Goal: Task Accomplishment & Management: Manage account settings

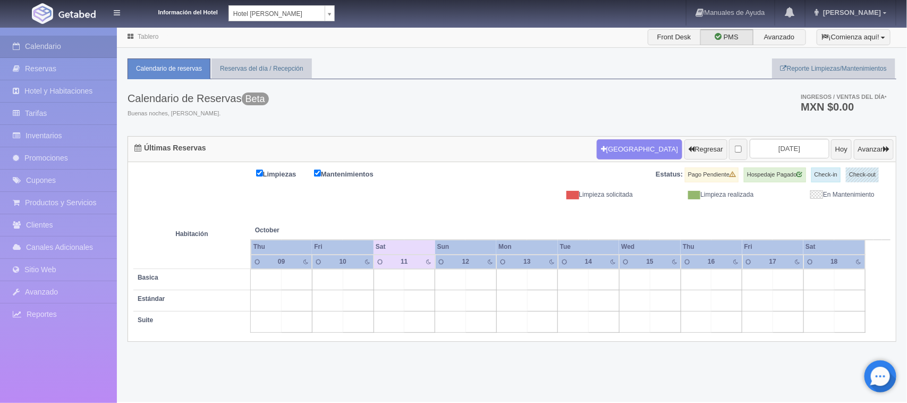
click at [271, 27] on body "Información del Hotel Hotel Juliet Chetumal Hotel Juliet Chetumal Hotel Princip…" at bounding box center [453, 214] width 907 height 375
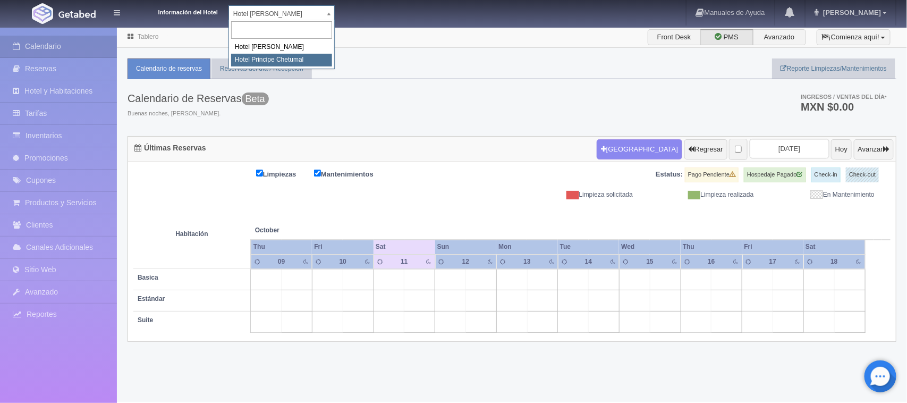
select select "567"
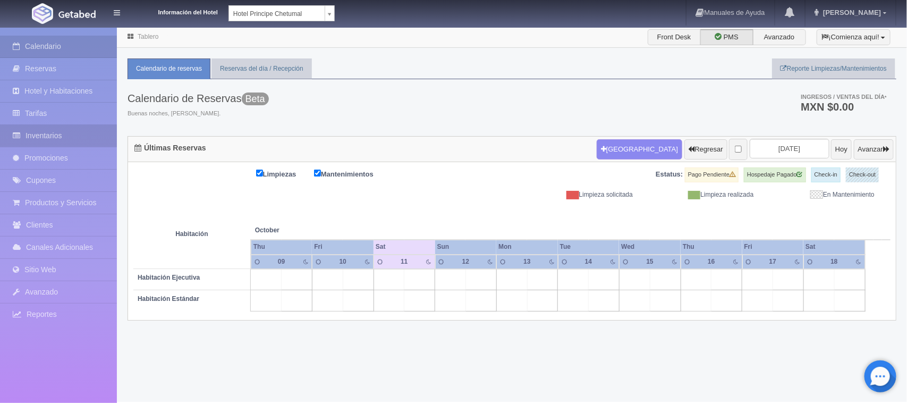
click at [83, 137] on link "Inventarios" at bounding box center [58, 136] width 117 height 22
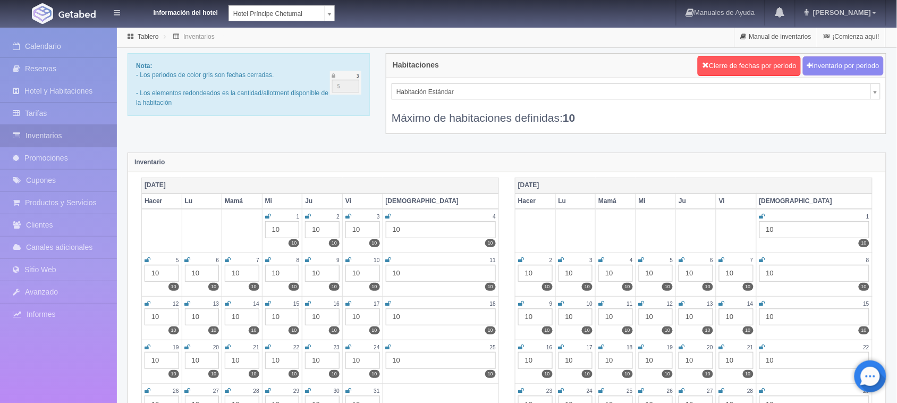
click at [798, 153] on div "Inventario" at bounding box center [506, 162] width 757 height 19
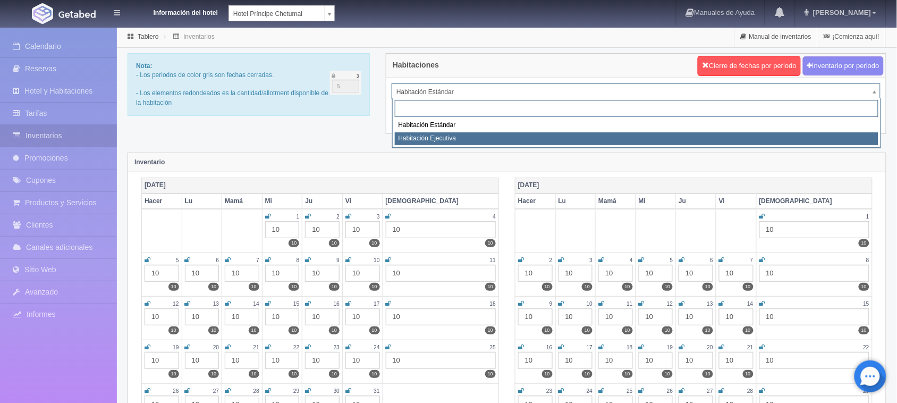
click at [767, 145] on div "Habitación Estándar Habitación Ejecutiva" at bounding box center [636, 122] width 489 height 49
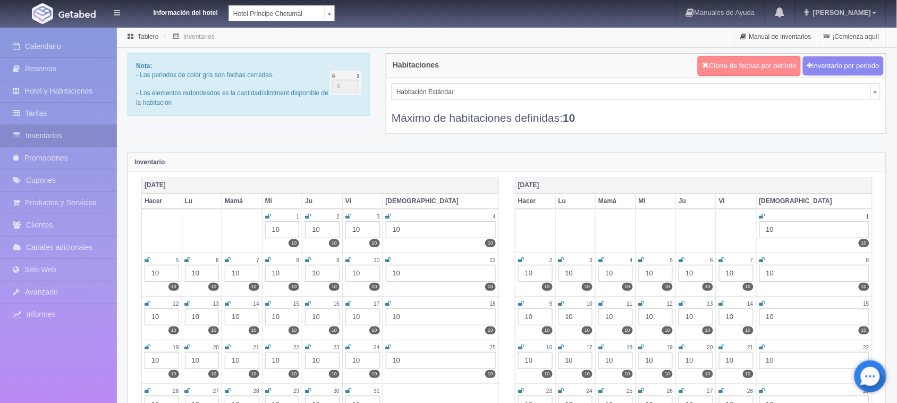
click at [739, 66] on font "Cierre de fechas por periodo" at bounding box center [753, 66] width 88 height 8
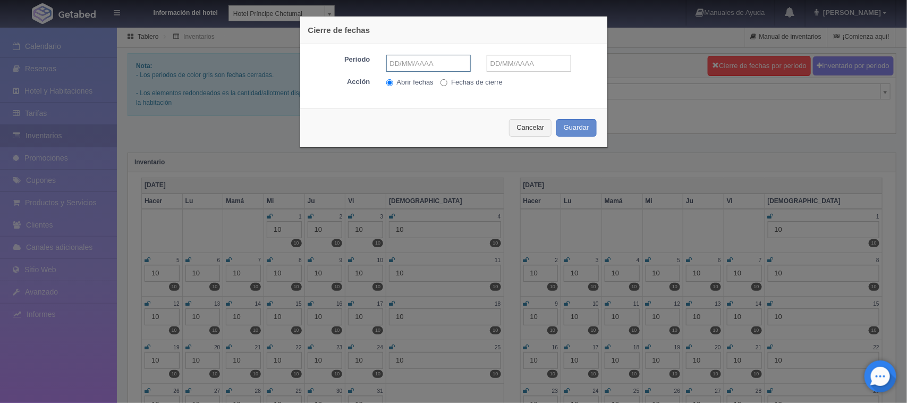
click at [423, 62] on input "text" at bounding box center [428, 63] width 84 height 17
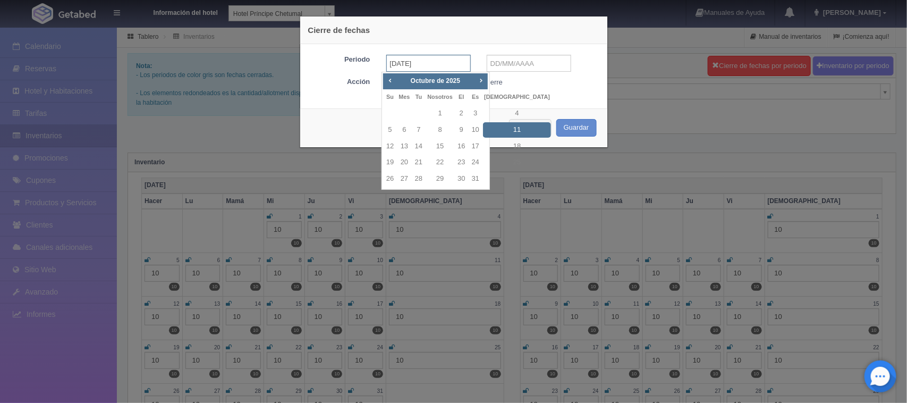
type input "[DATE]"
click at [505, 66] on input "text" at bounding box center [529, 63] width 84 height 17
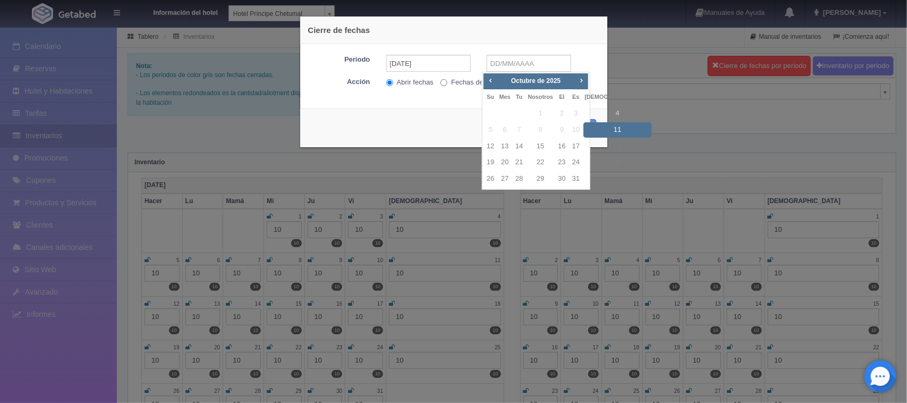
click at [445, 101] on div "Cierre de fechas Periodo [DATE] Acción Abrir fechas Fechas de cierre Cancelar G…" at bounding box center [454, 82] width 308 height 132
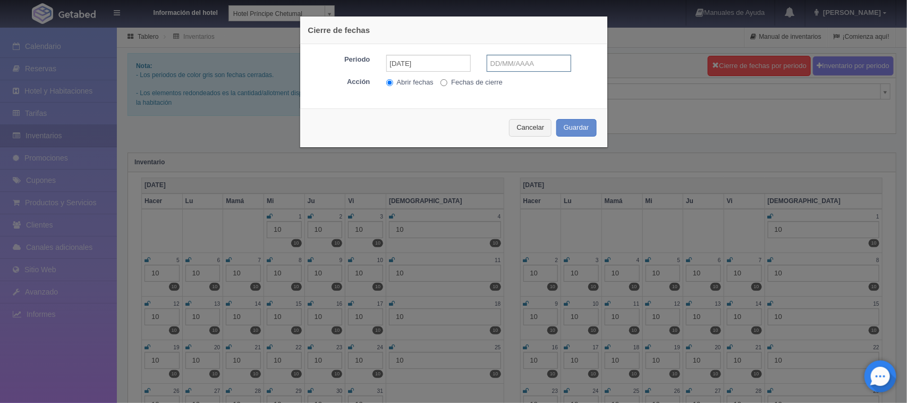
click at [555, 60] on input "text" at bounding box center [529, 63] width 84 height 17
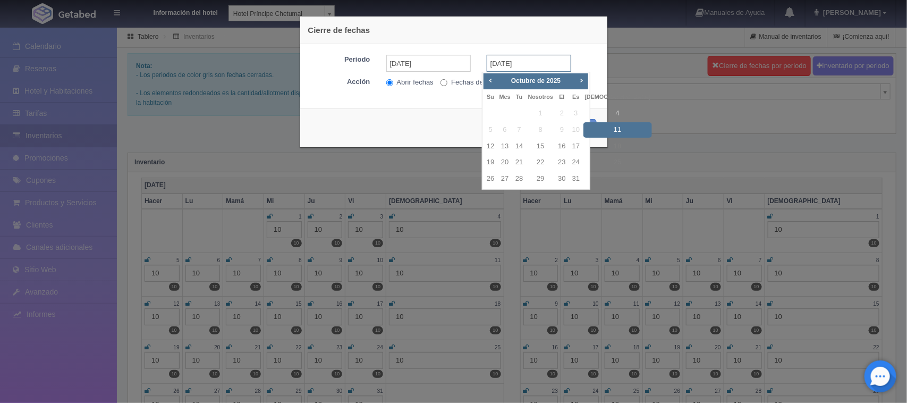
type input "[DATE]"
click at [569, 44] on div "Cierre de fechas" at bounding box center [453, 30] width 307 height 28
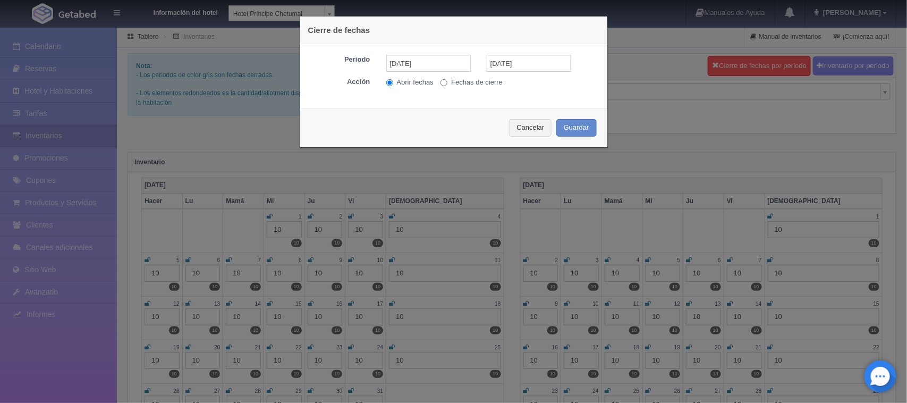
click at [472, 83] on font "Fechas de cierre" at bounding box center [477, 82] width 52 height 8
click at [447, 83] on input "Fechas de cierre" at bounding box center [443, 82] width 7 height 7
radio input "true"
click at [572, 125] on font "Guardar" at bounding box center [576, 127] width 25 height 8
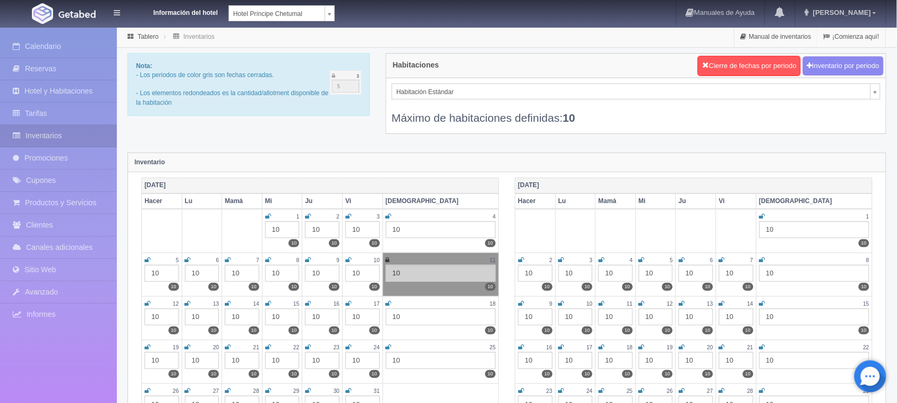
select select "1804"
click at [736, 72] on button "Cierre de fechas por periodo" at bounding box center [748, 66] width 103 height 20
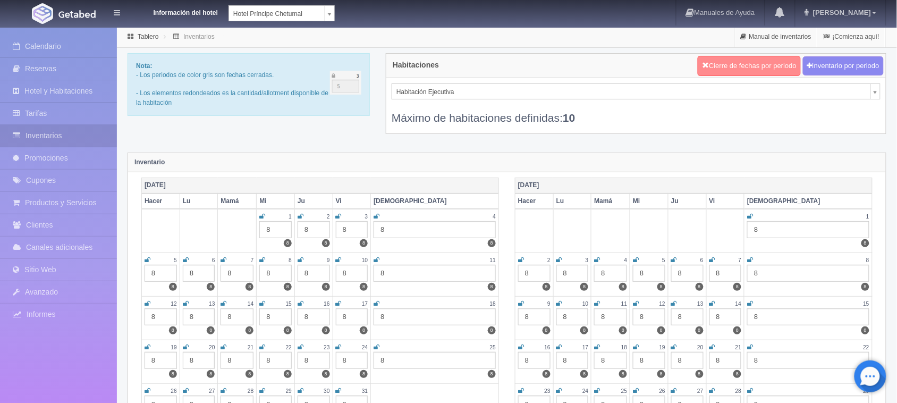
click at [739, 61] on button "Cierre de fechas por periodo" at bounding box center [748, 66] width 103 height 20
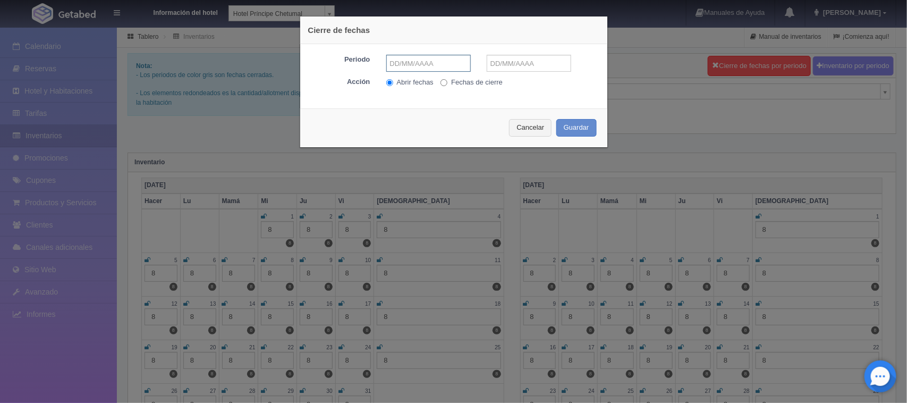
click at [440, 62] on input "text" at bounding box center [428, 63] width 84 height 17
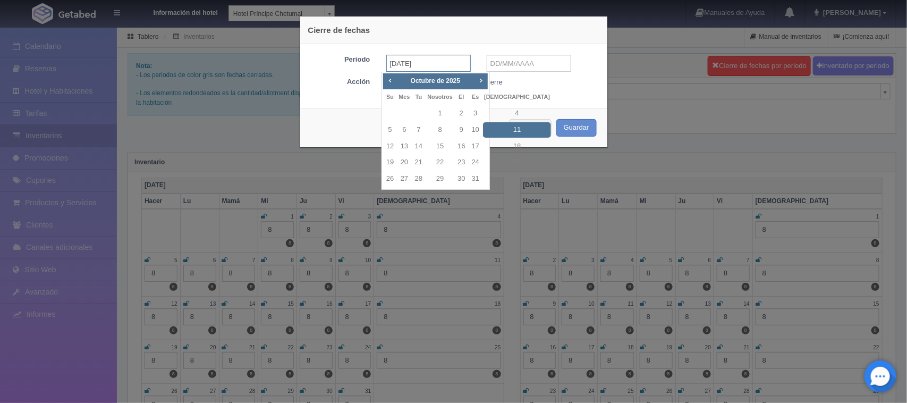
type input "[DATE]"
click at [515, 67] on input "text" at bounding box center [529, 63] width 84 height 17
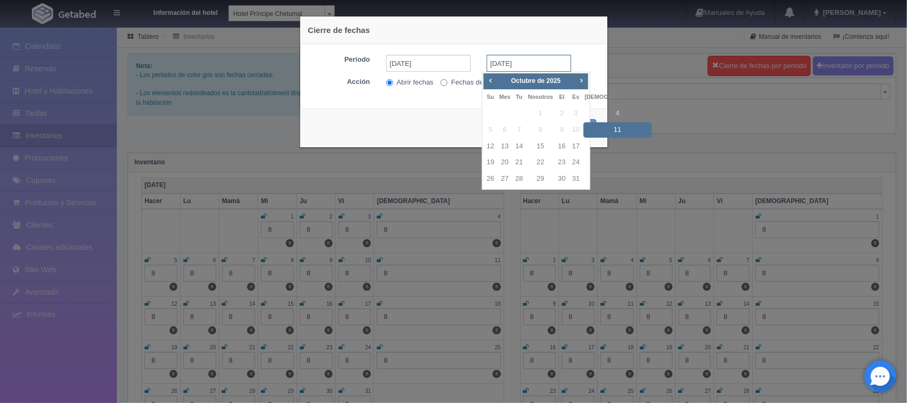
type input "[DATE]"
click at [584, 60] on div "Periodo 11-10-2025 11-10-2025" at bounding box center [454, 63] width 302 height 17
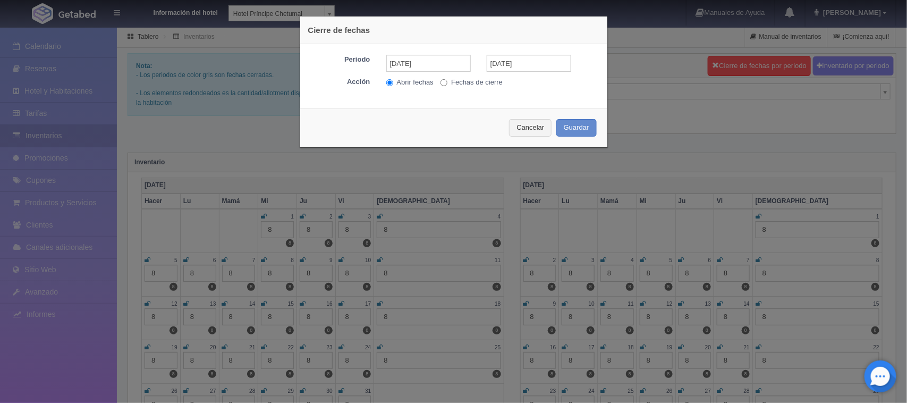
click at [485, 86] on label "Fechas de cierre" at bounding box center [471, 82] width 62 height 10
click at [447, 86] on input "Fechas de cierre" at bounding box center [443, 82] width 7 height 7
radio input "true"
click at [564, 125] on font "Guardar" at bounding box center [576, 127] width 25 height 8
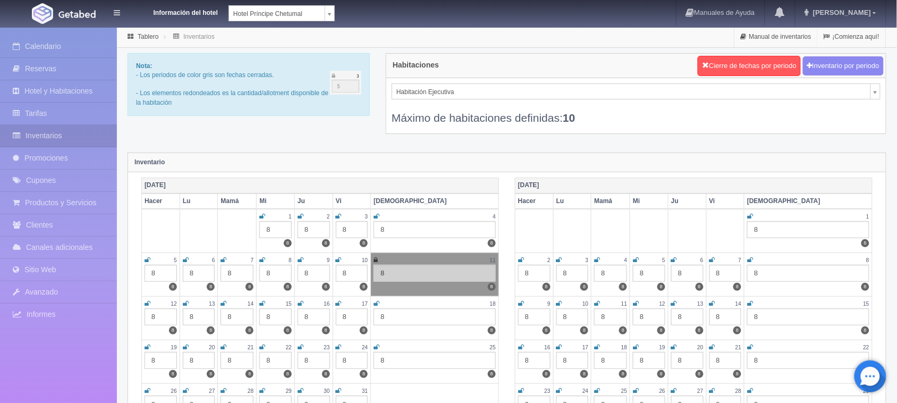
scroll to position [66, 0]
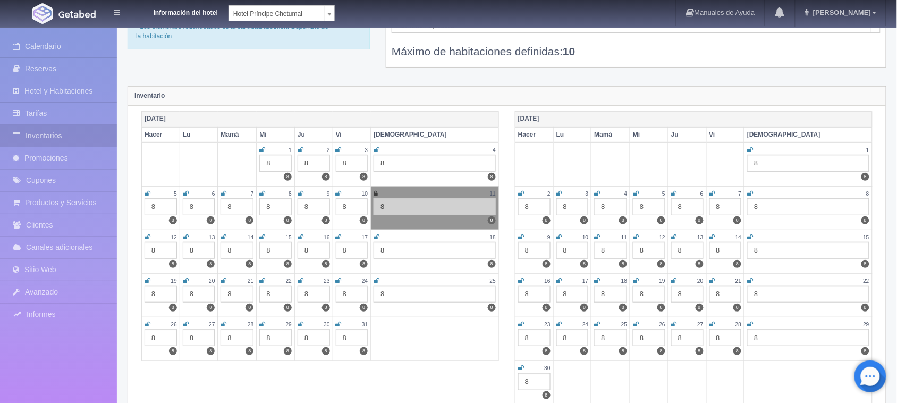
click at [696, 69] on div "Habitaciones Cierre de fechas por periodo Inventario por periodo Habitación Eje…" at bounding box center [636, 34] width 516 height 94
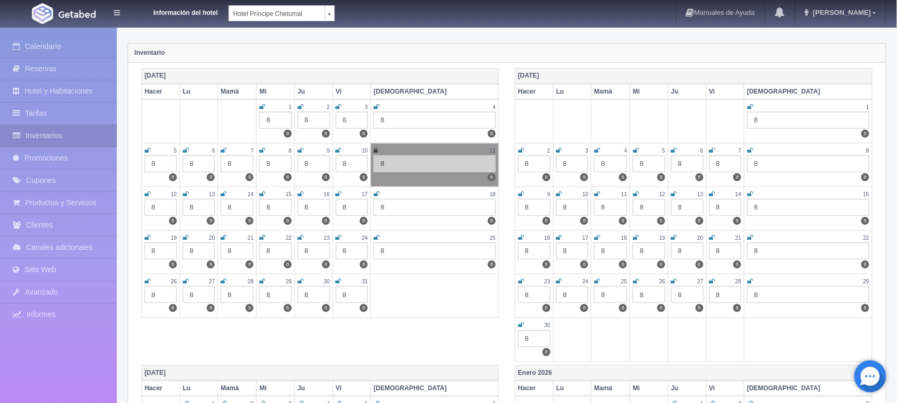
scroll to position [199, 0]
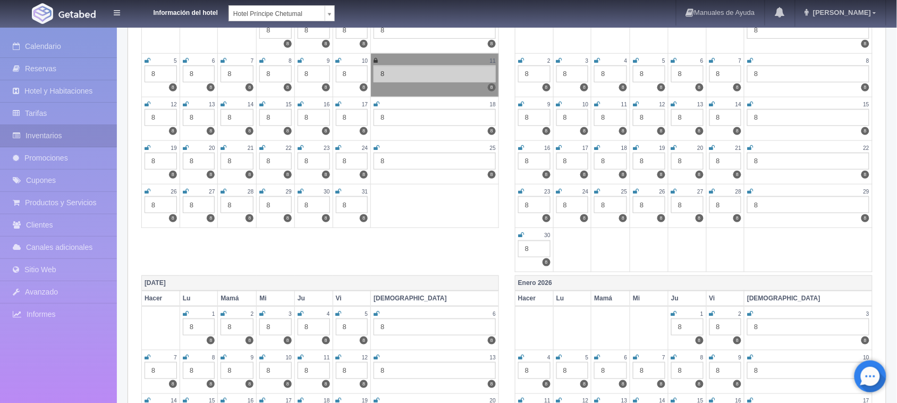
click at [465, 261] on div "Octubre de 2025 Hacer Lu Mamá Mi Ju Vi Sá 1 8 8 2 8 8 3 8 8 4 8 8 5 8 8 6 8 8 7…" at bounding box center [506, 126] width 747 height 296
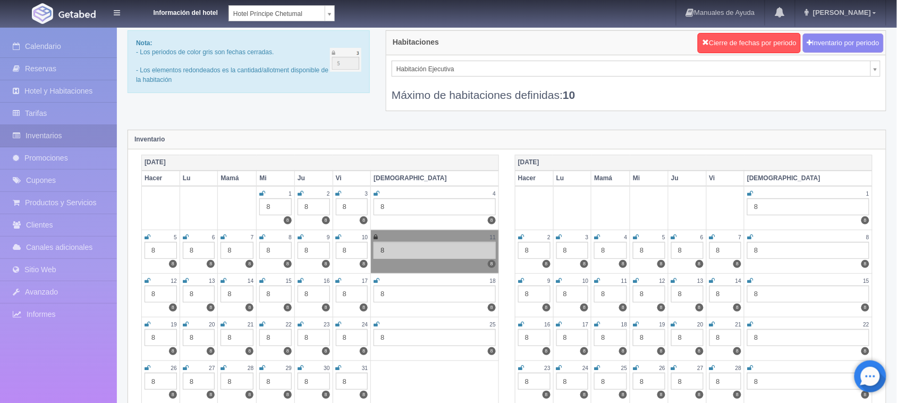
scroll to position [0, 0]
